Goal: Check status: Check status

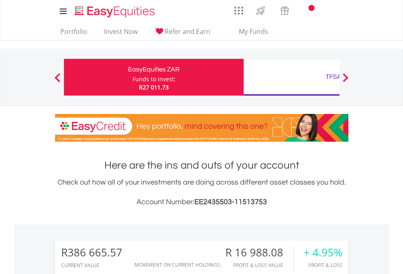
scroll to position [78, 128]
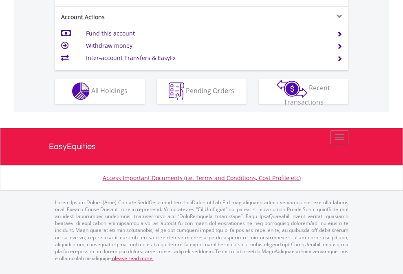
scroll to position [763, 0]
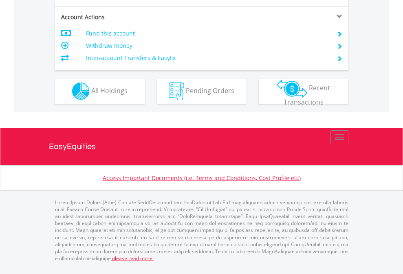
scroll to position [763, 0]
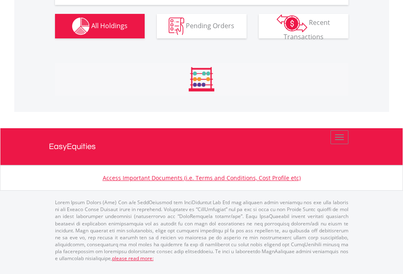
scroll to position [78, 128]
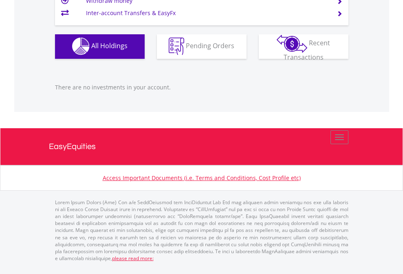
scroll to position [78, 128]
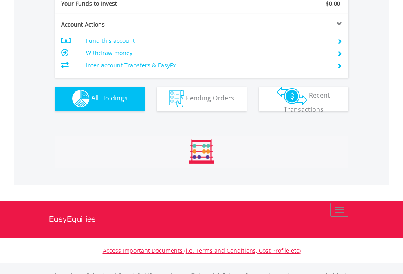
scroll to position [808, 0]
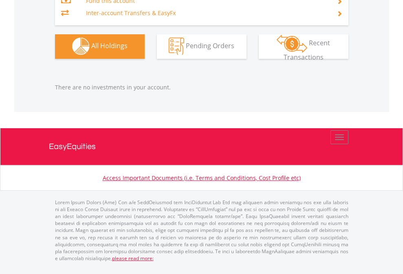
scroll to position [78, 128]
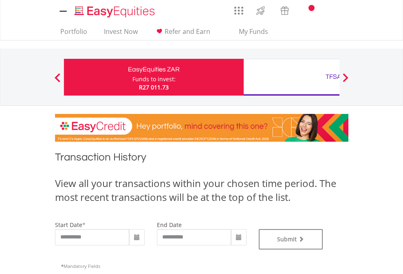
type input "**********"
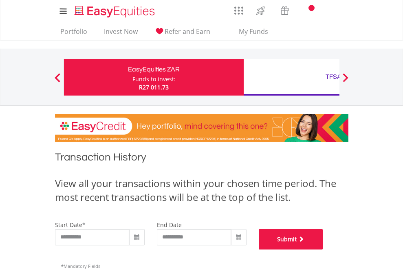
click at [323, 249] on button "Submit" at bounding box center [291, 239] width 64 height 20
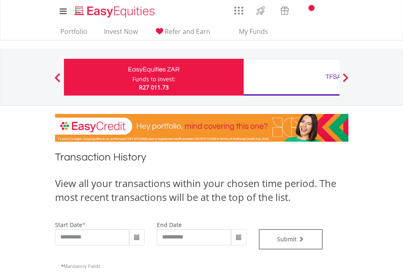
click at [292, 77] on div "TFSA" at bounding box center [334, 76] width 170 height 11
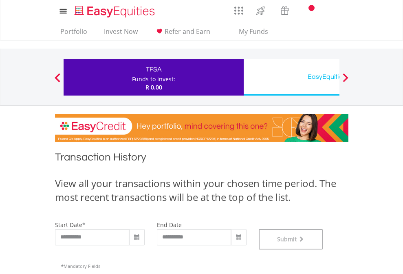
scroll to position [331, 0]
click at [292, 77] on div "EasyEquities USD" at bounding box center [334, 76] width 170 height 11
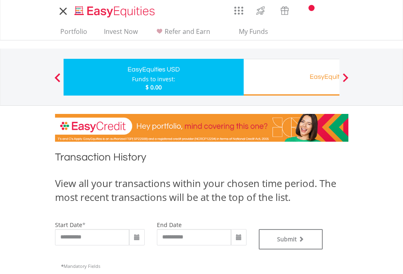
type input "**********"
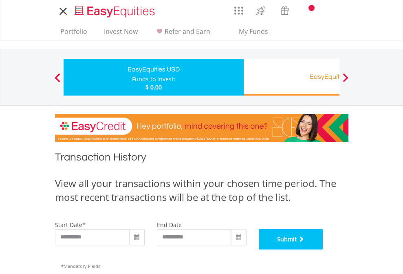
click at [323, 249] on button "Submit" at bounding box center [291, 239] width 64 height 20
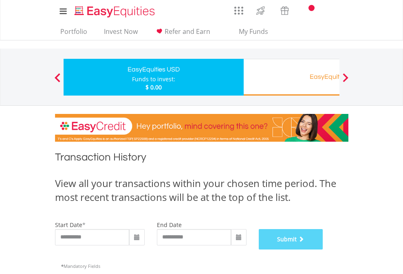
scroll to position [331, 0]
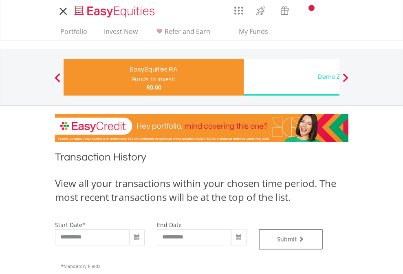
type input "**********"
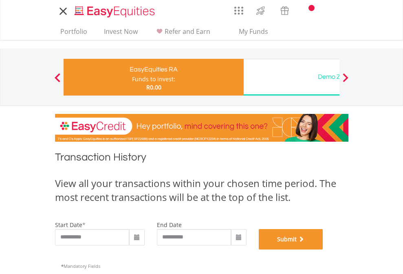
click at [323, 249] on button "Submit" at bounding box center [291, 239] width 64 height 20
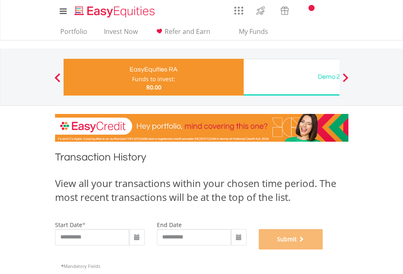
scroll to position [331, 0]
